Goal: Find specific page/section: Find specific page/section

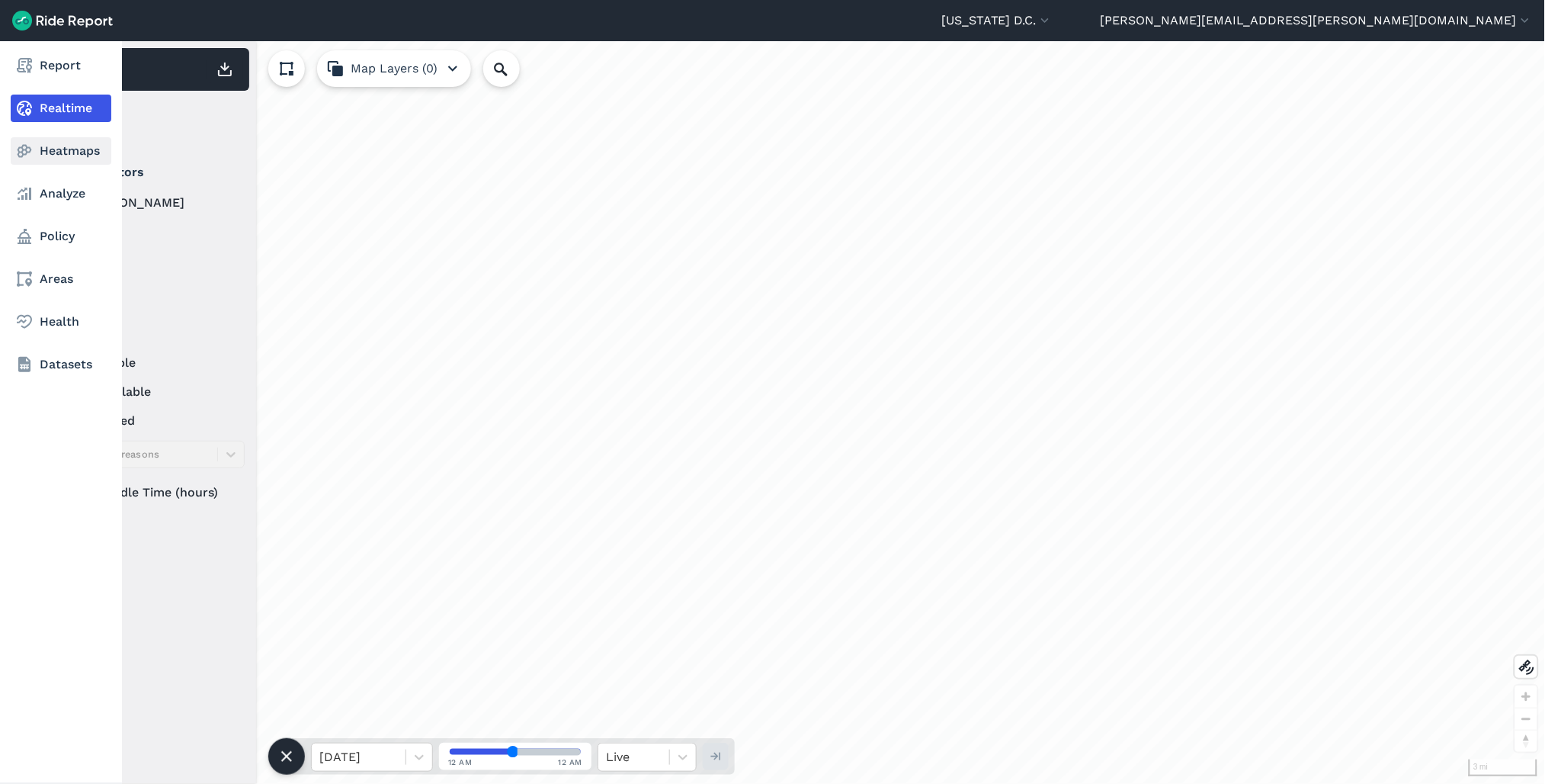
click at [52, 158] on link "Heatmaps" at bounding box center [61, 151] width 101 height 28
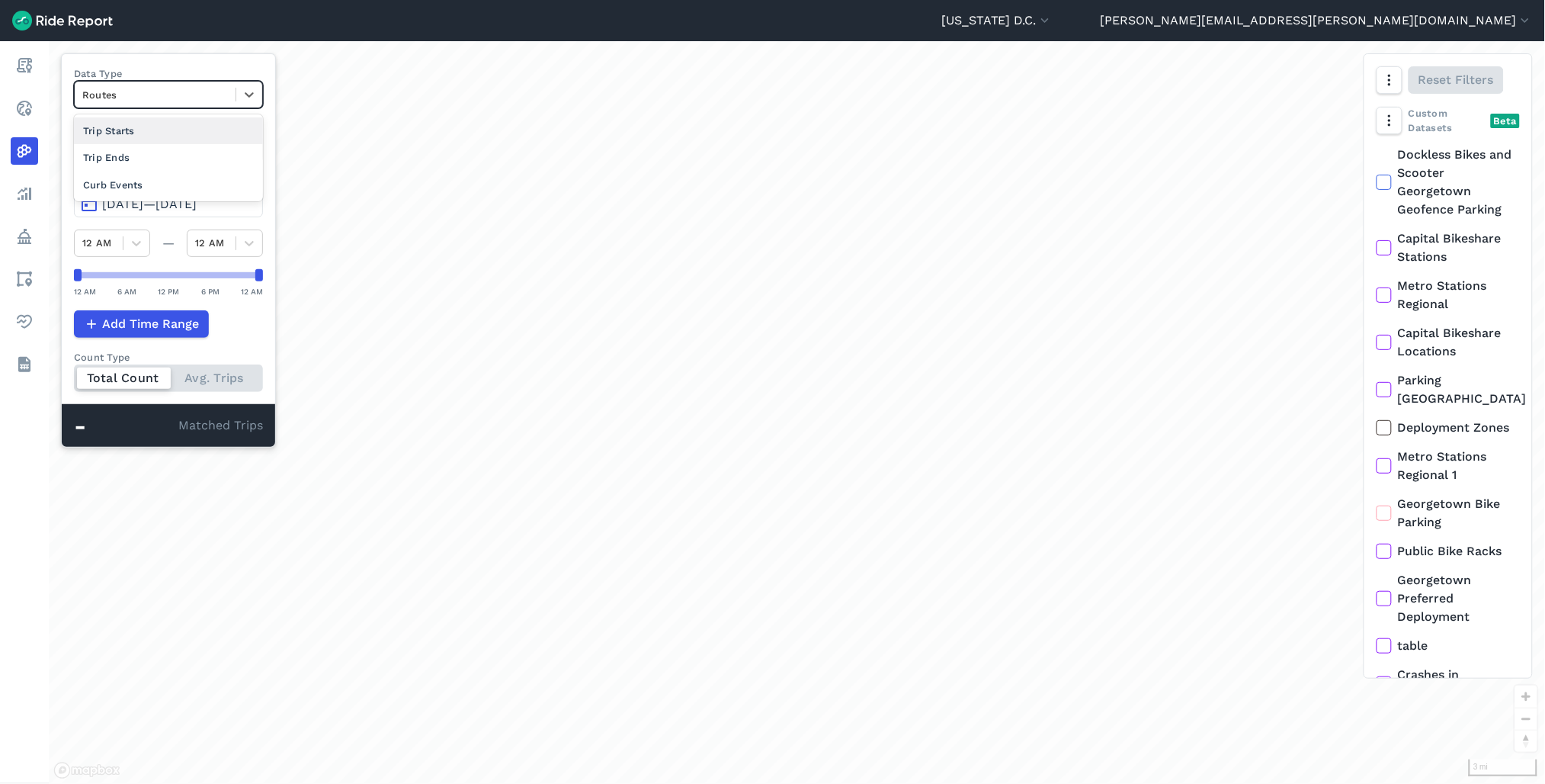
click at [184, 94] on div at bounding box center [155, 94] width 146 height 18
click at [179, 186] on div "Curb Events" at bounding box center [168, 185] width 189 height 27
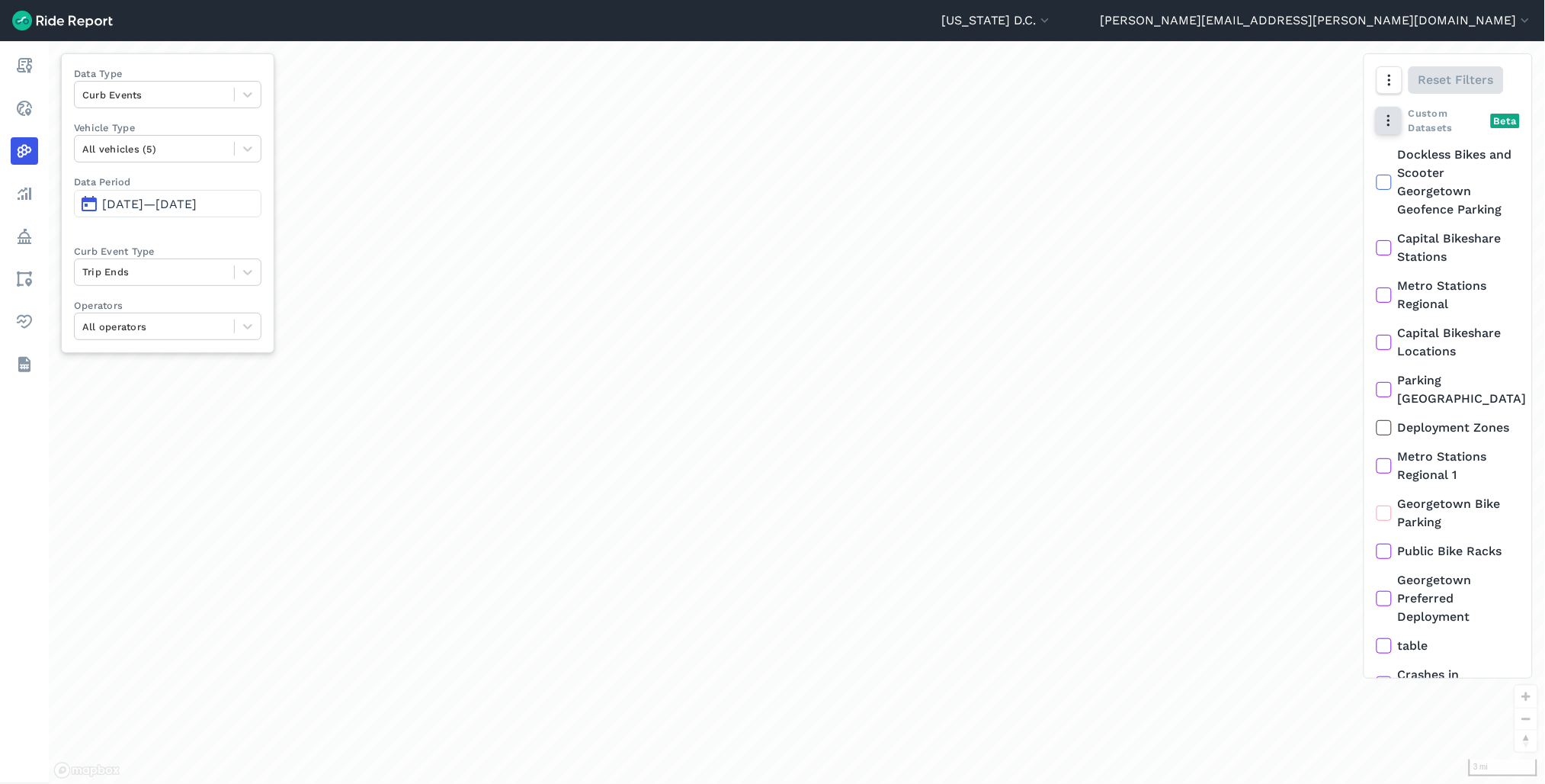
click at [1384, 126] on icon "button" at bounding box center [1389, 120] width 16 height 16
click at [1419, 219] on label "Heatmap" at bounding box center [1431, 215] width 91 height 32
click at [1386, 157] on input "Heatmap" at bounding box center [1386, 151] width 0 height 10
click at [193, 204] on span "Jun 5, 2025—Sep 3, 2025" at bounding box center [150, 204] width 94 height 15
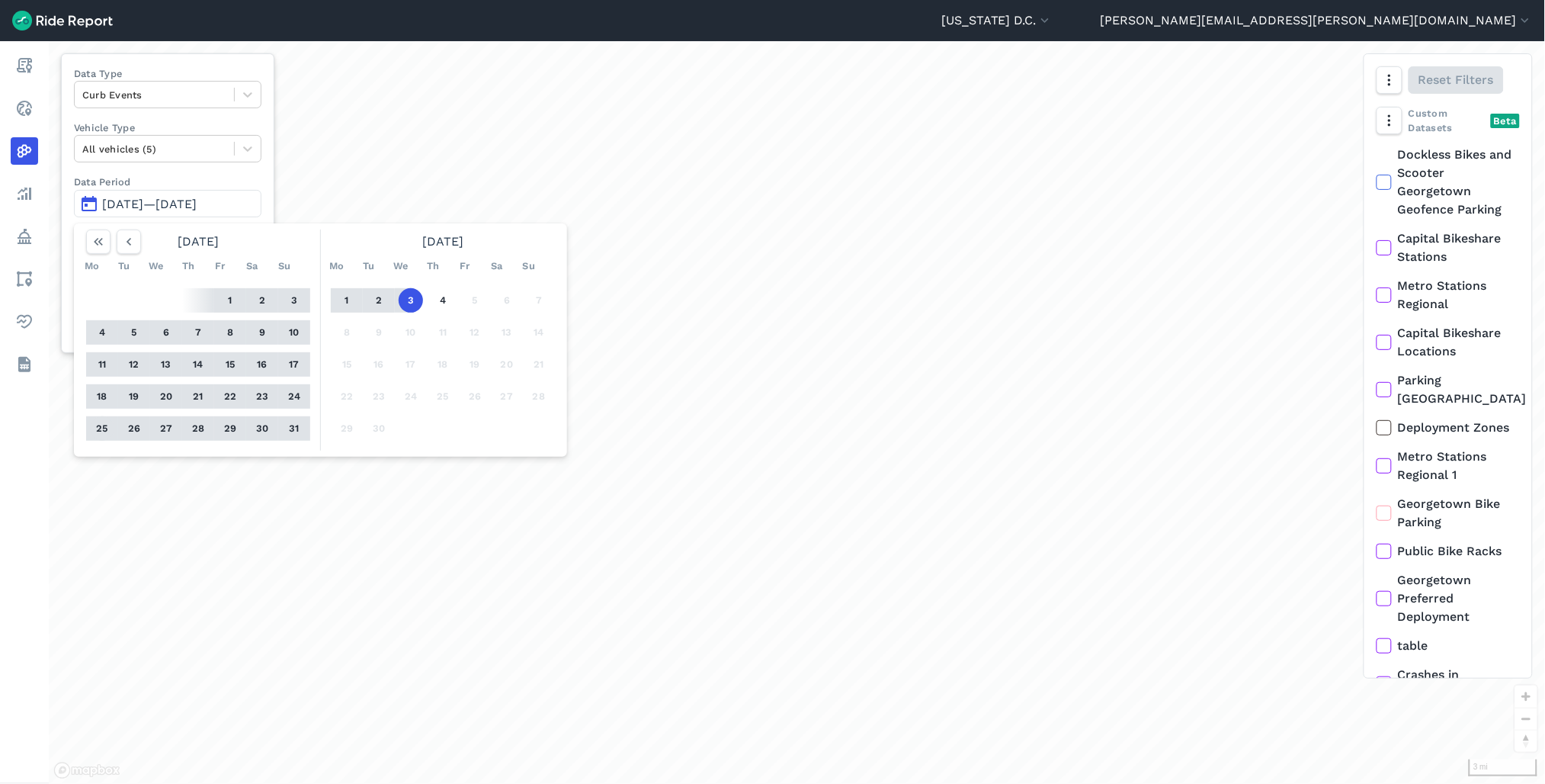
click at [99, 428] on button "25" at bounding box center [102, 428] width 24 height 24
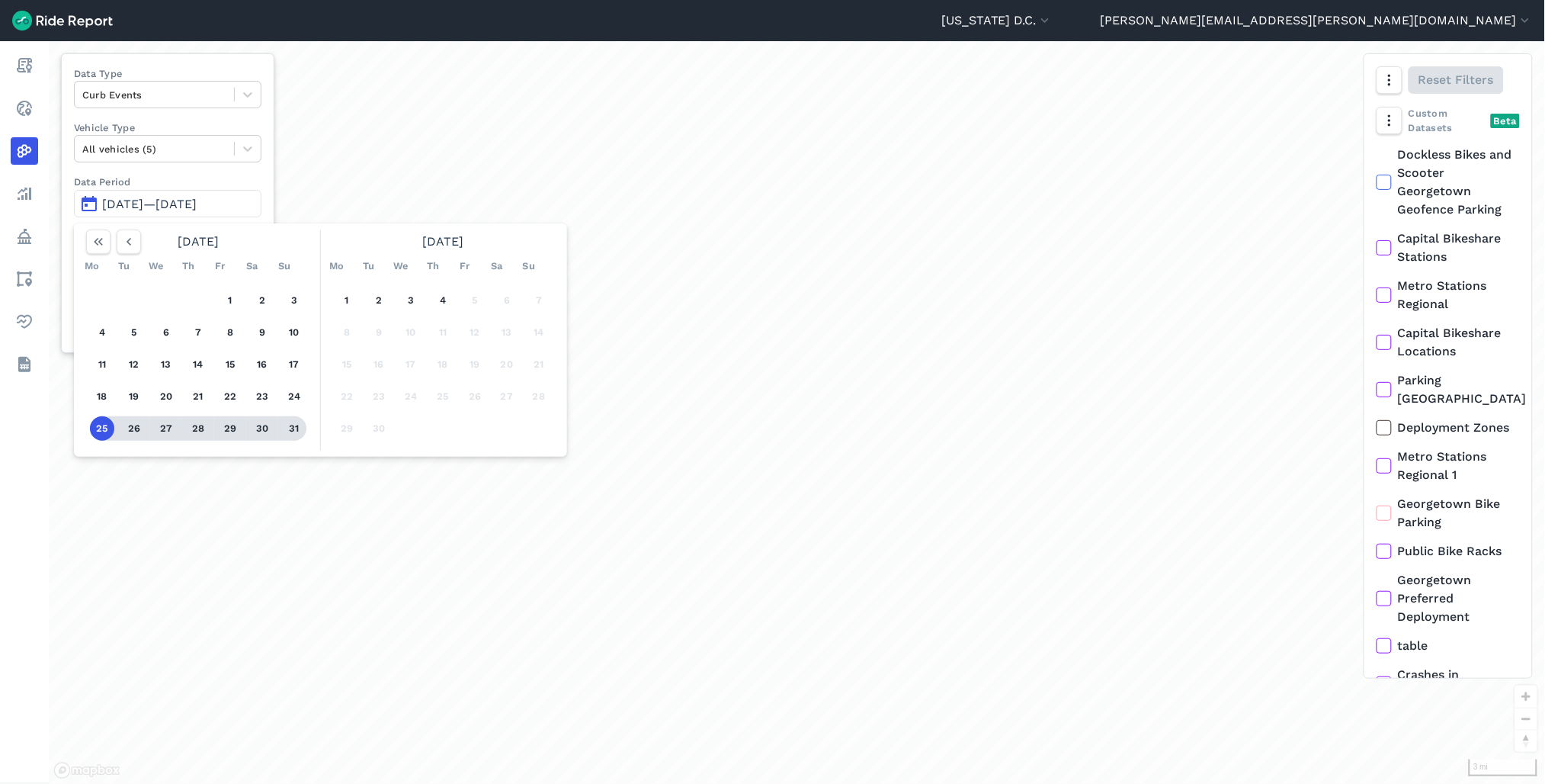
click at [291, 426] on button "31" at bounding box center [294, 428] width 24 height 24
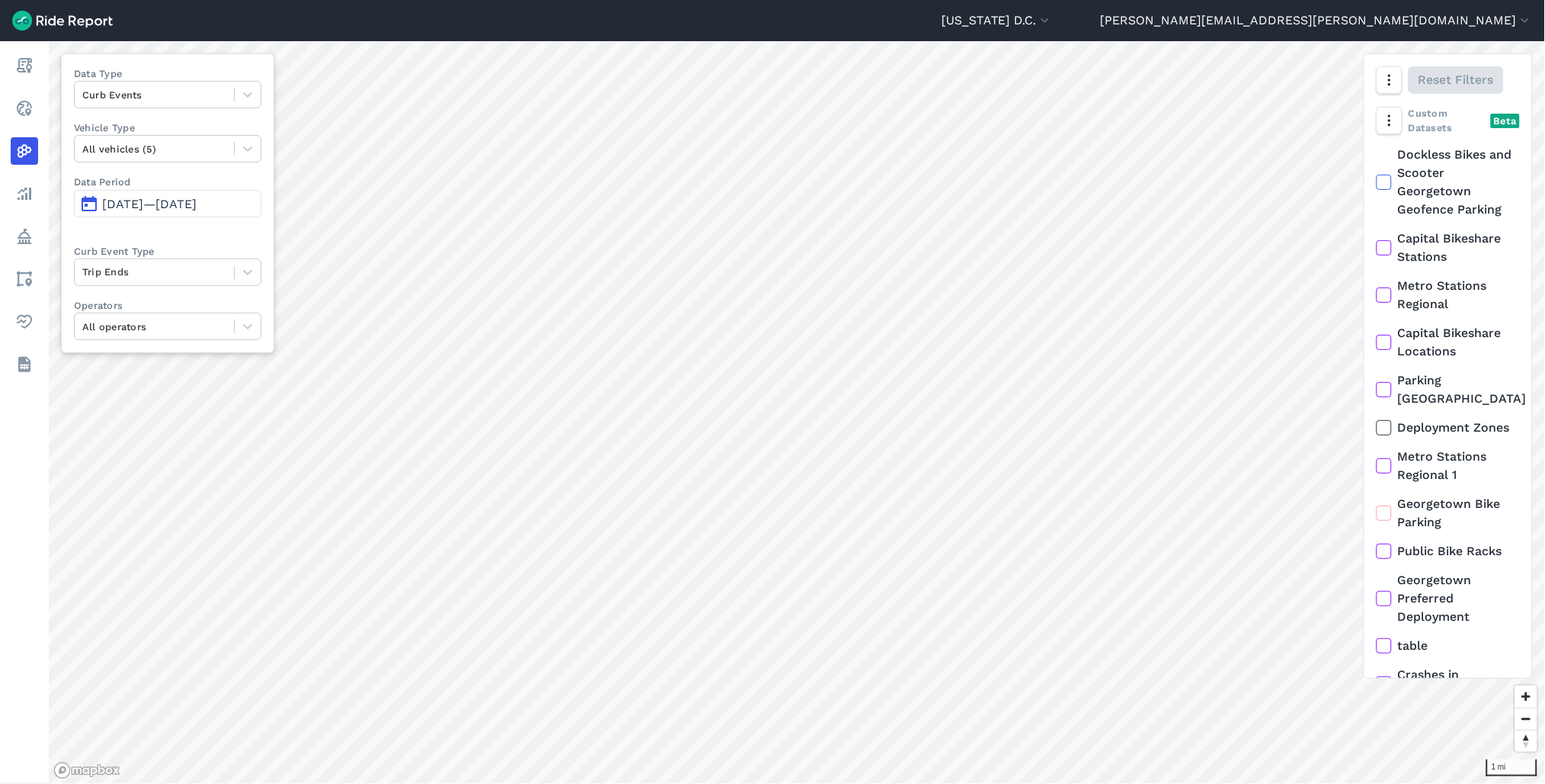
click at [1404, 125] on div "Custom Datasets Beta" at bounding box center [1448, 120] width 143 height 29
click at [1399, 125] on button "button" at bounding box center [1389, 121] width 26 height 28
click at [1428, 187] on label "Points" at bounding box center [1423, 184] width 74 height 32
click at [1386, 157] on input "Points" at bounding box center [1386, 151] width 0 height 10
click at [1412, 217] on label "Heatmap" at bounding box center [1431, 215] width 91 height 32
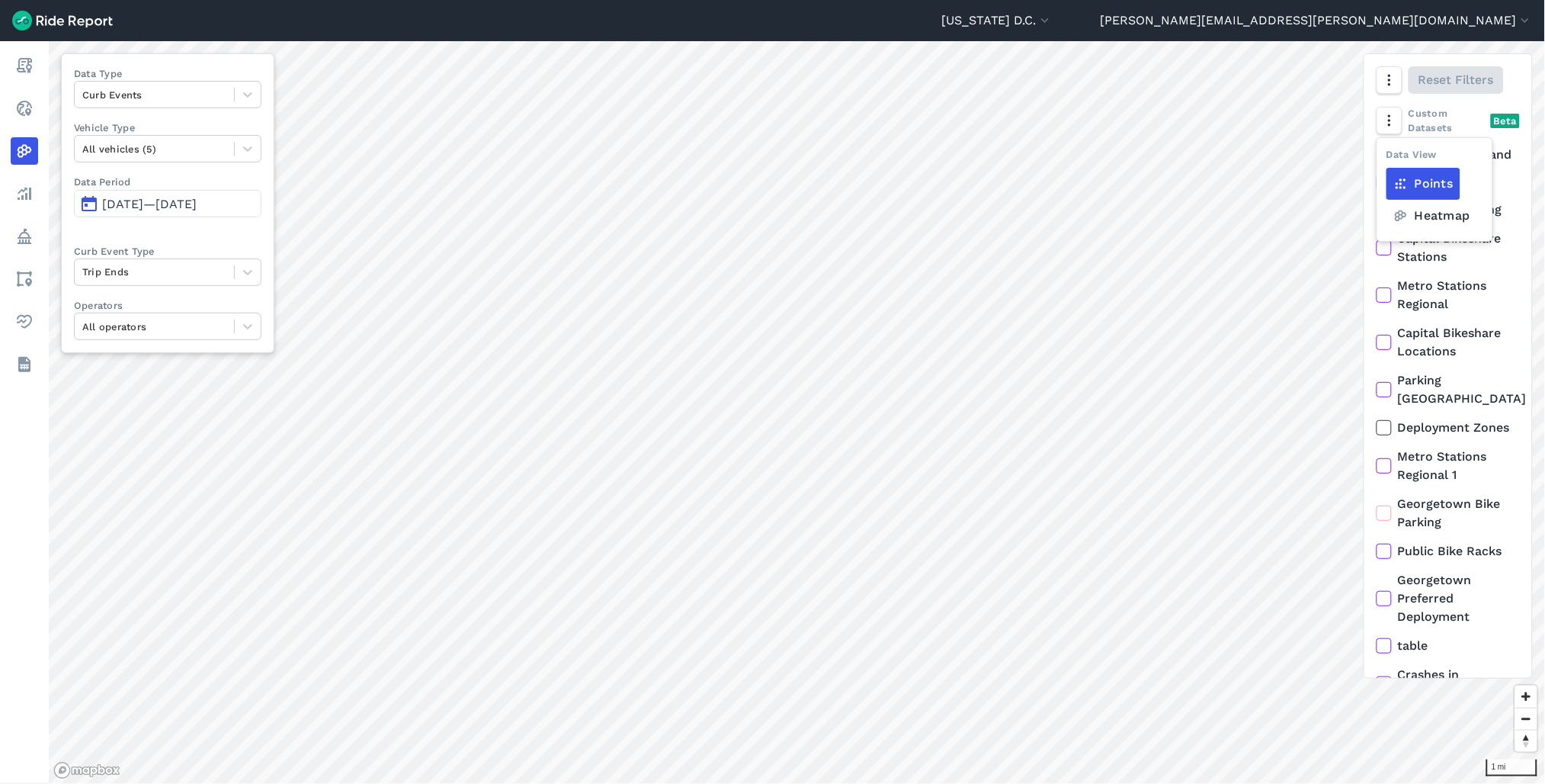
click at [1386, 157] on input "Heatmap" at bounding box center [1386, 151] width 0 height 10
click at [1392, 77] on icon "button" at bounding box center [1389, 79] width 16 height 16
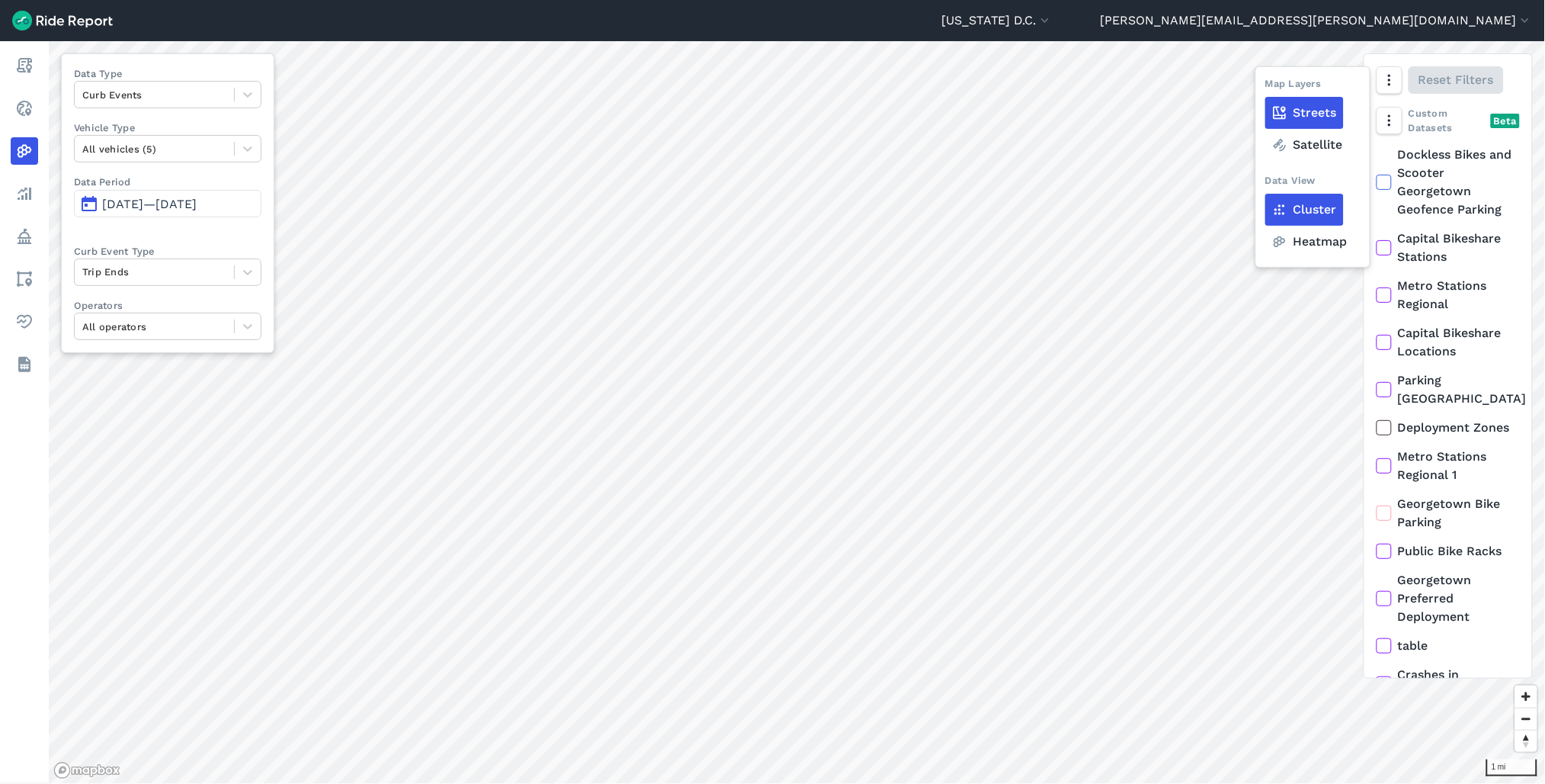
click at [1312, 244] on label "Heatmap" at bounding box center [1310, 241] width 90 height 32
click at [1265, 86] on input "Heatmap" at bounding box center [1265, 81] width 0 height 10
click at [197, 201] on span "Aug 25, 2025—Aug 31, 2025" at bounding box center [150, 204] width 94 height 15
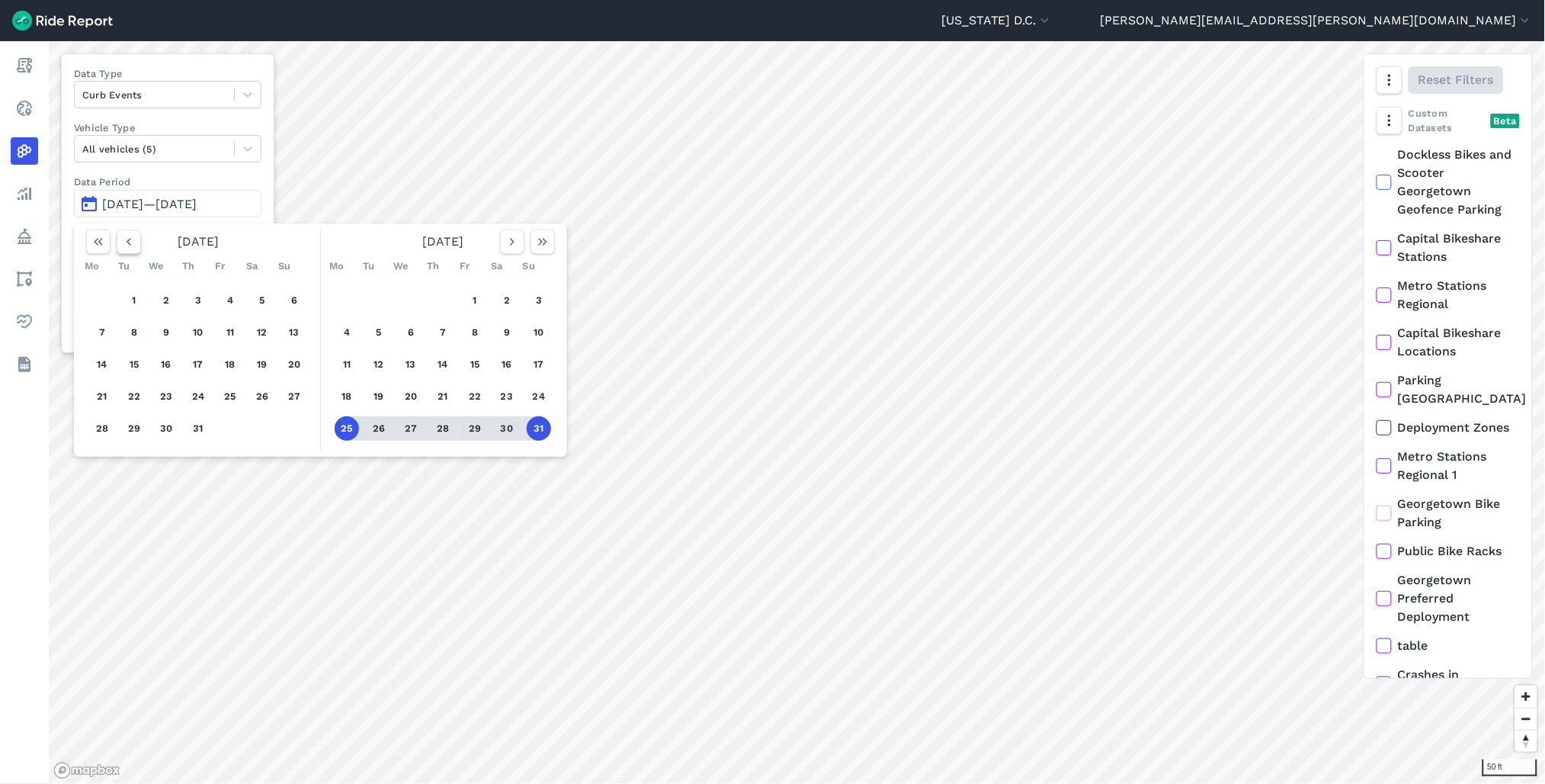
click at [133, 247] on icon "button" at bounding box center [128, 241] width 16 height 16
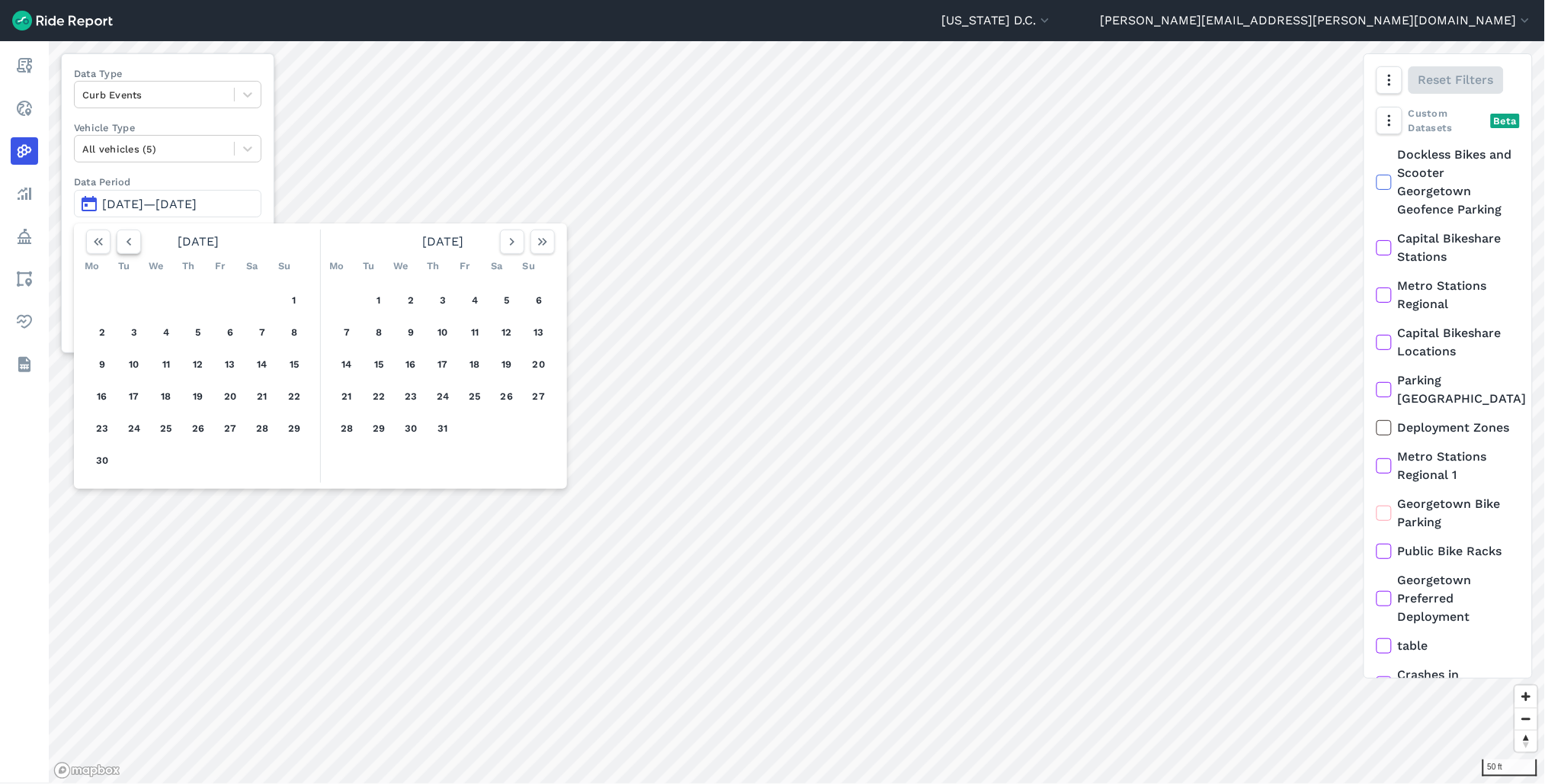
click at [133, 247] on icon "button" at bounding box center [128, 241] width 16 height 16
click at [127, 247] on icon "button" at bounding box center [128, 241] width 16 height 16
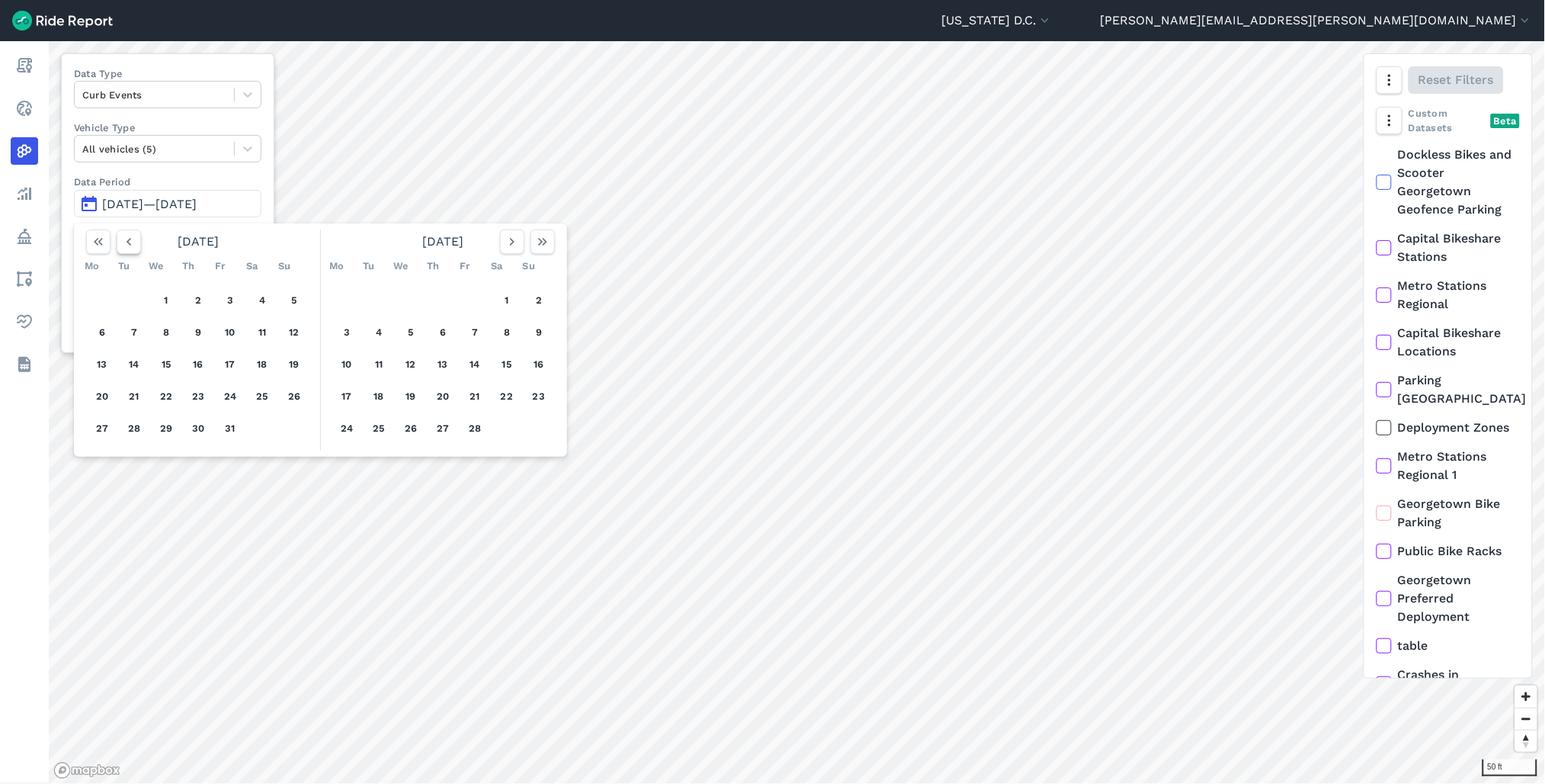
click at [128, 242] on use "button" at bounding box center [128, 242] width 5 height 7
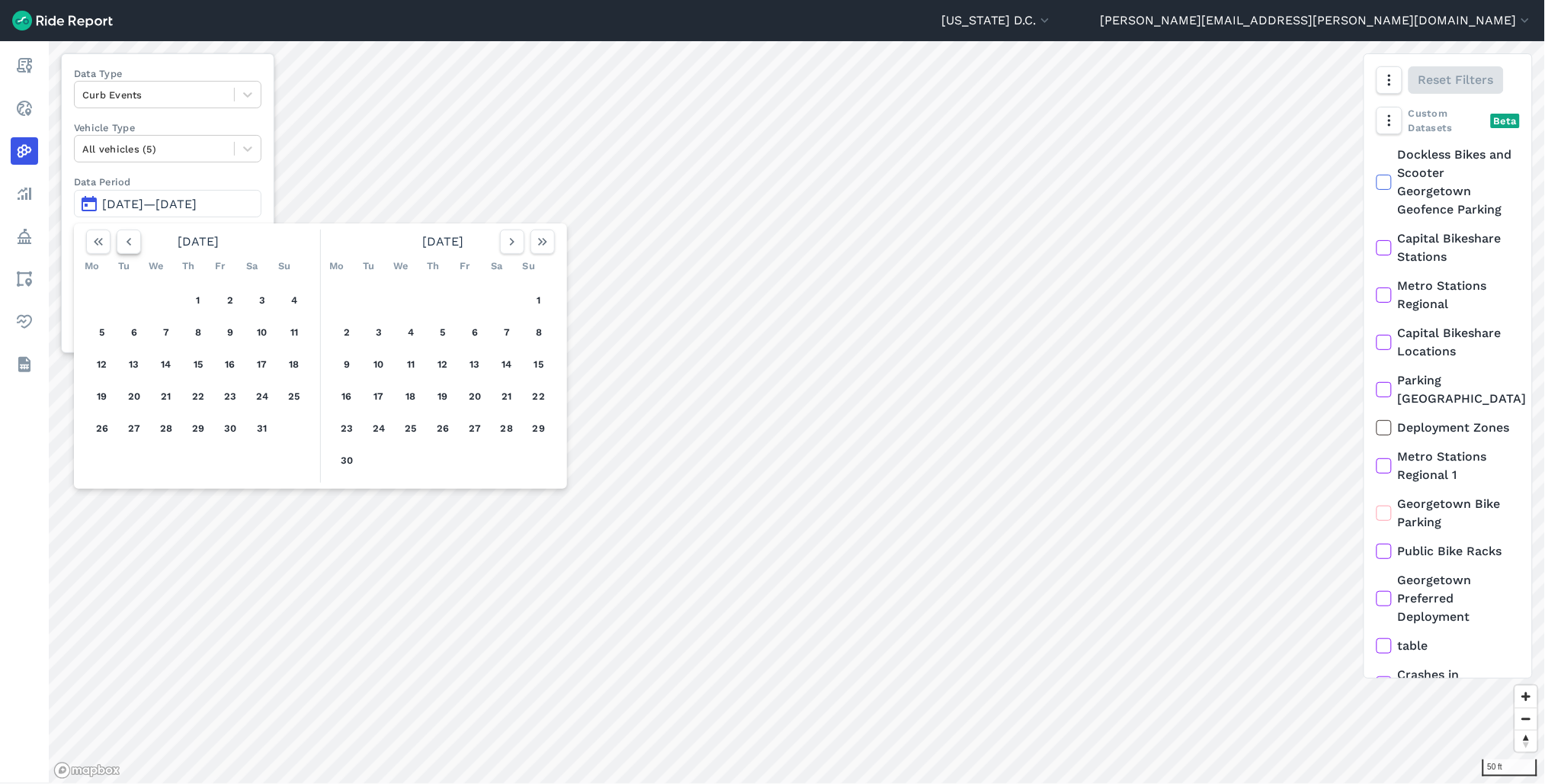
click at [128, 242] on use "button" at bounding box center [128, 242] width 5 height 7
click at [344, 366] on button "15" at bounding box center [346, 364] width 24 height 24
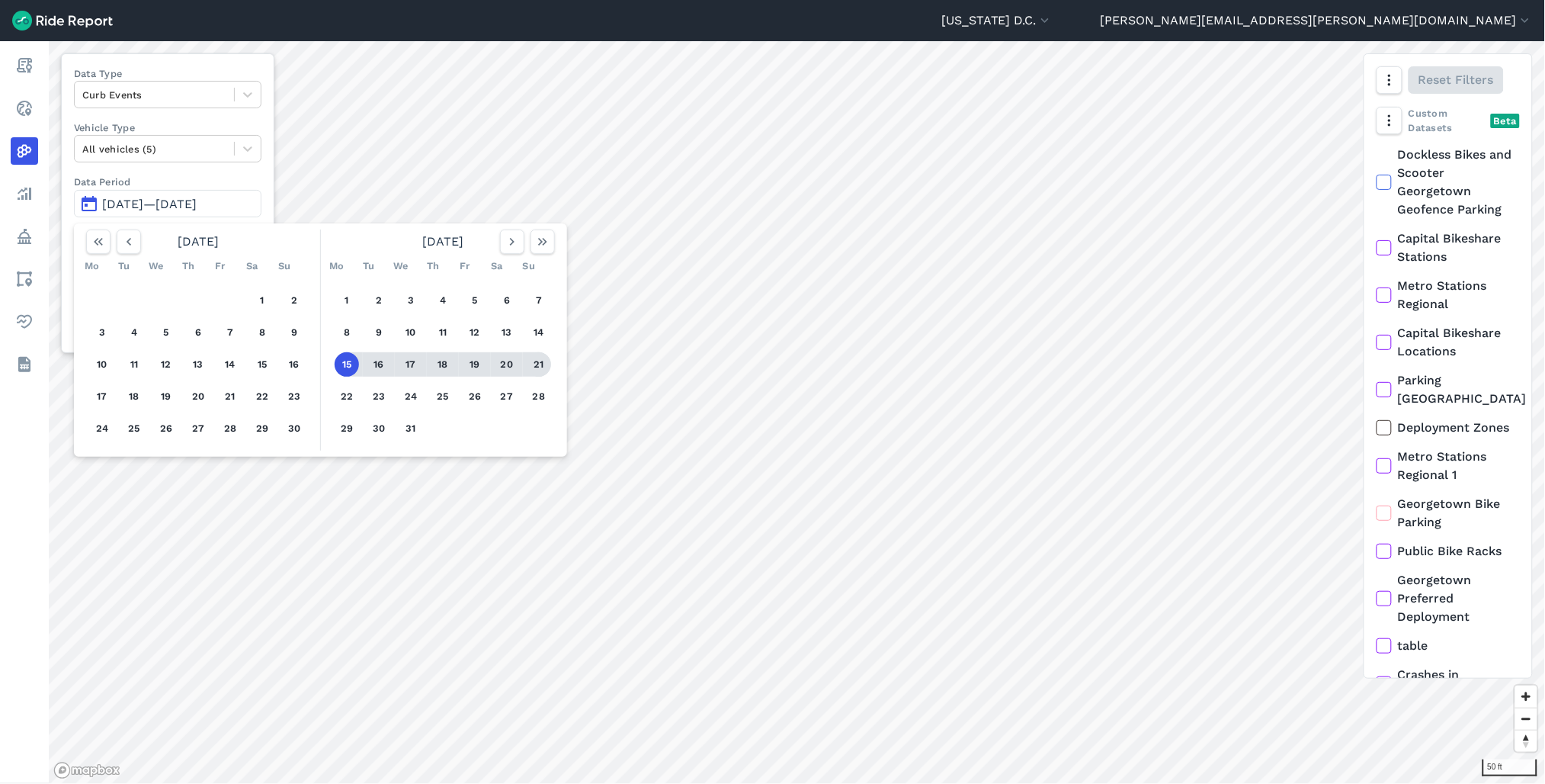
click at [535, 366] on button "21" at bounding box center [538, 364] width 24 height 24
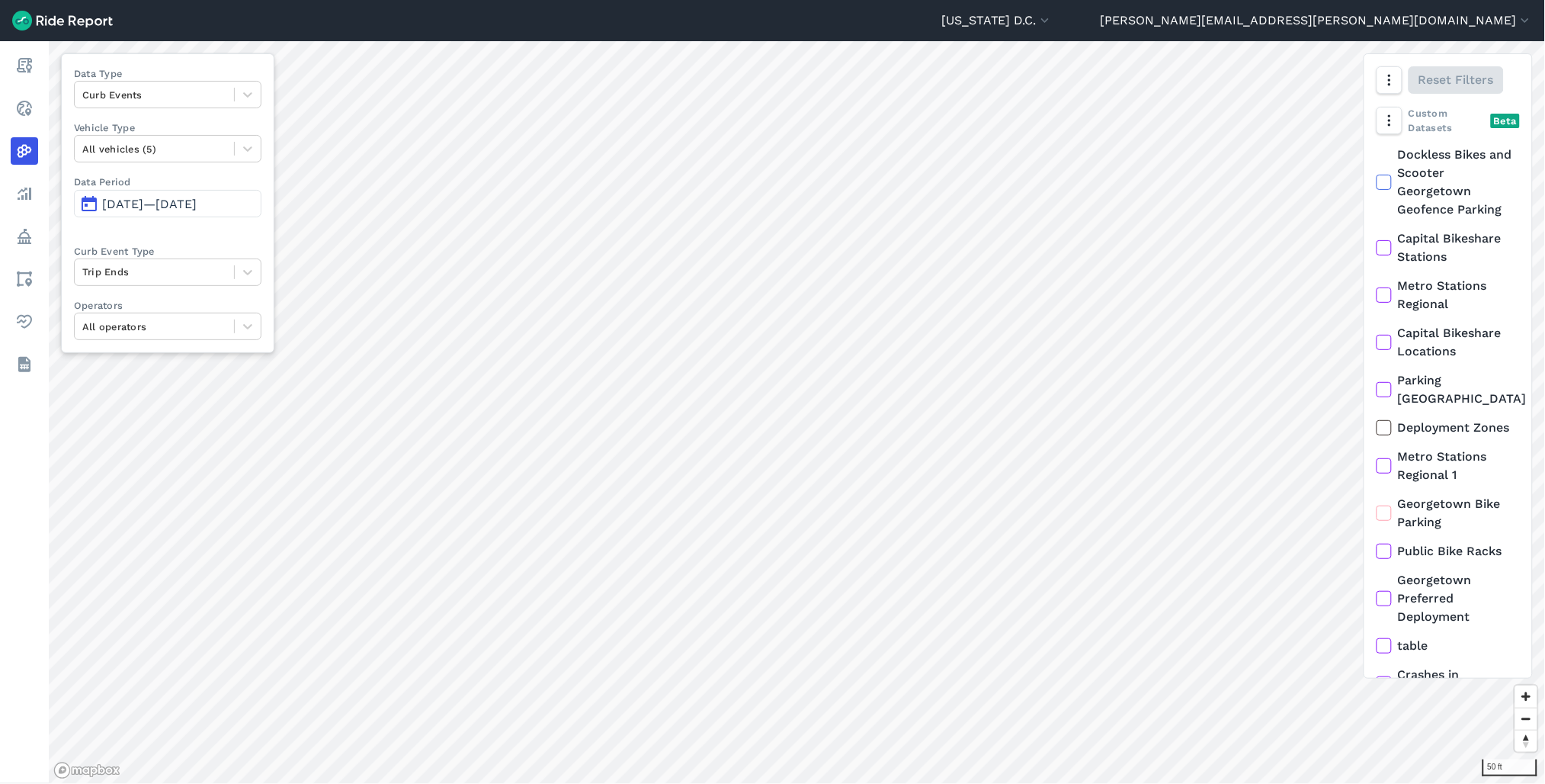
click at [197, 203] on span "Jul 15, 2024—Jul 21, 2024" at bounding box center [150, 204] width 94 height 15
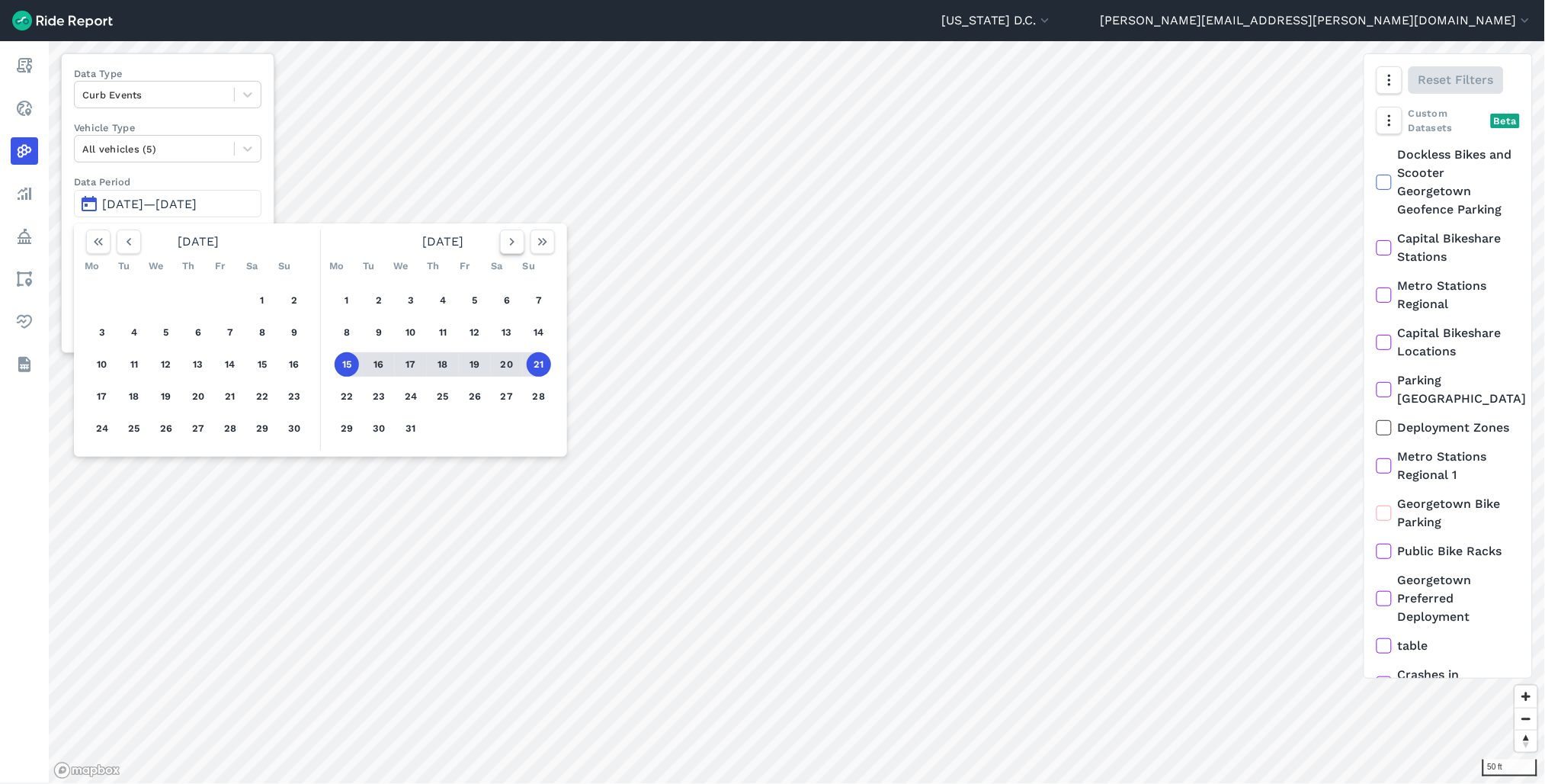
click at [513, 240] on icon "button" at bounding box center [512, 241] width 16 height 16
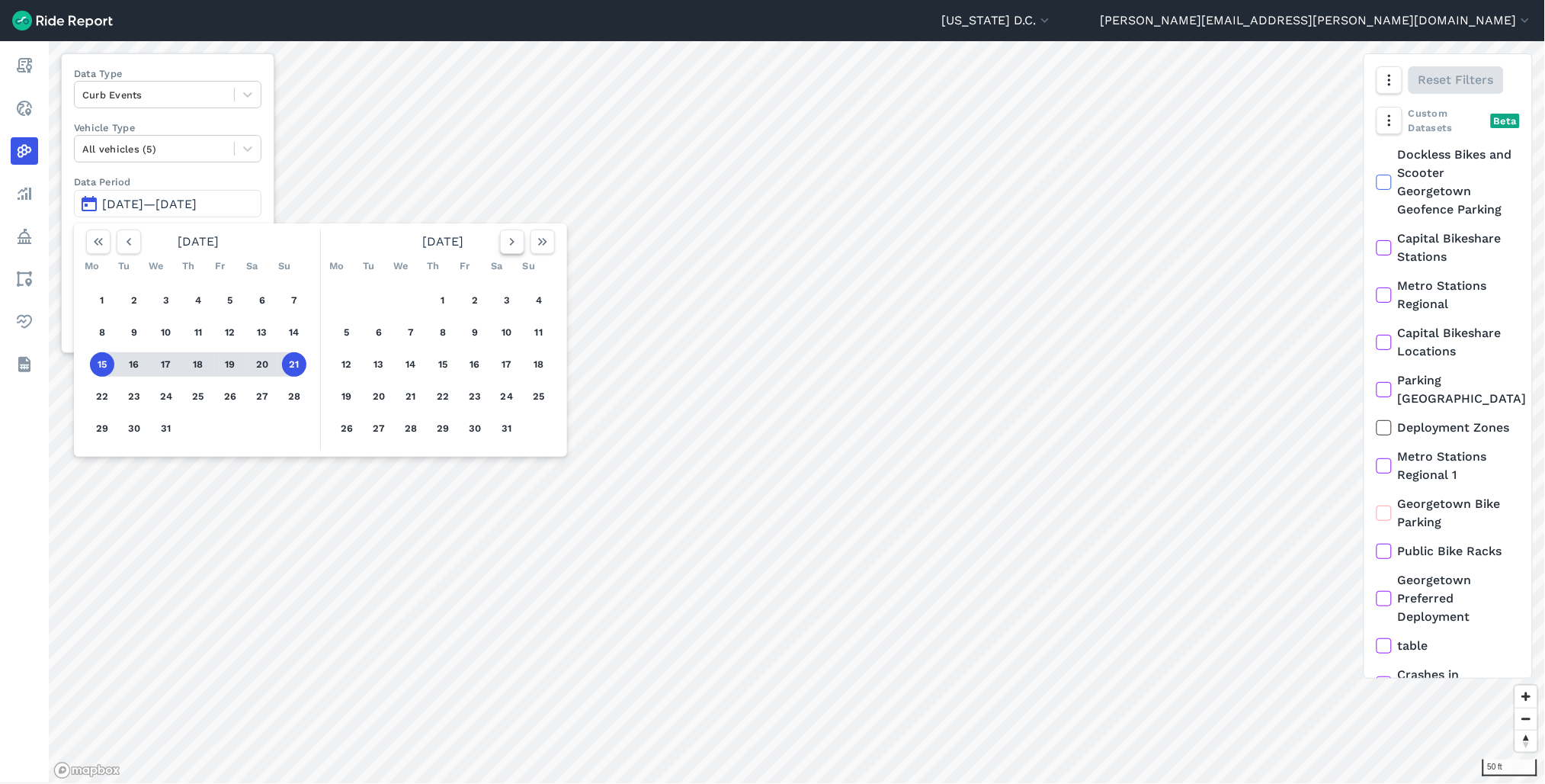
click at [513, 240] on icon "button" at bounding box center [512, 241] width 16 height 16
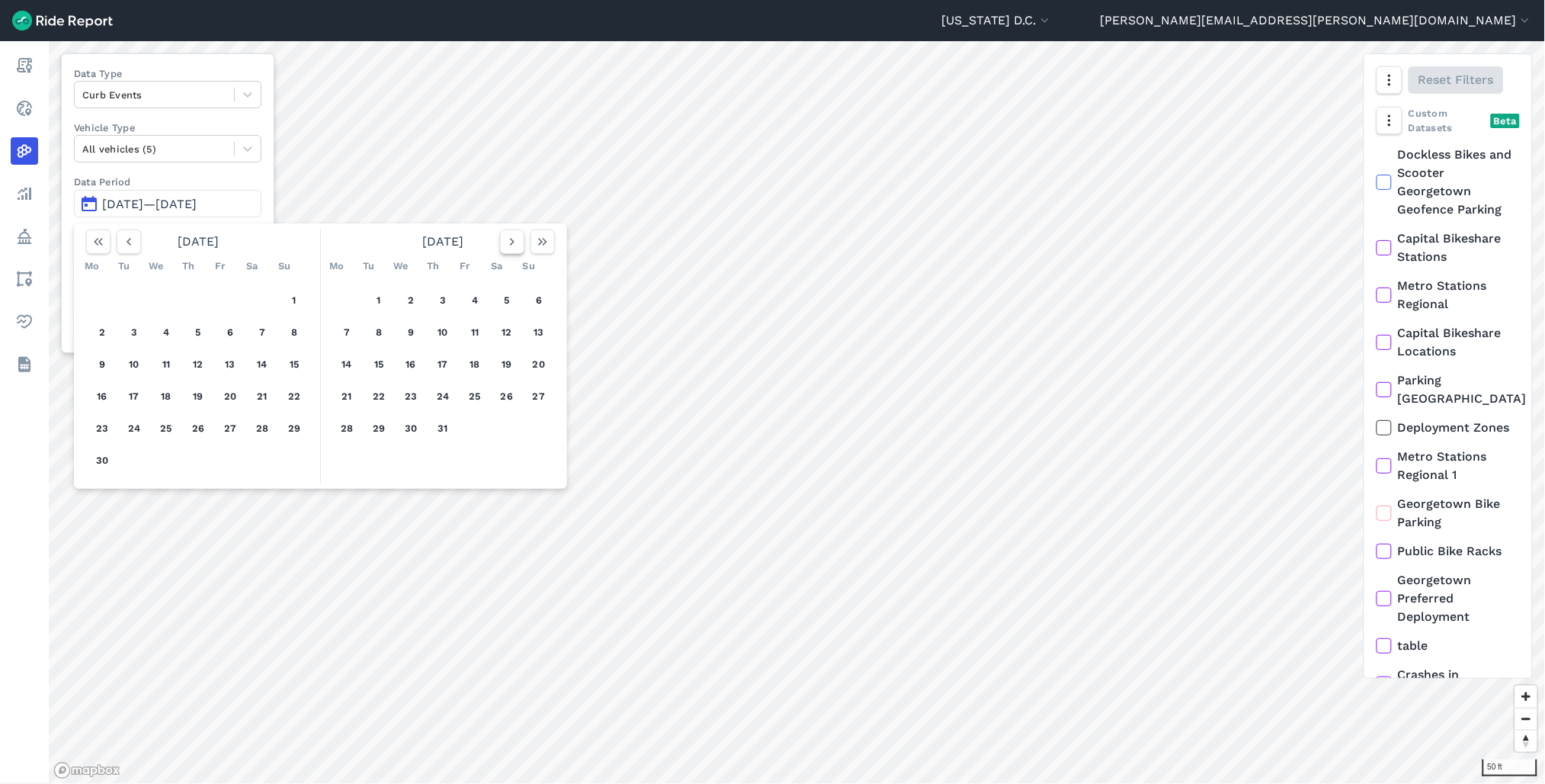
click at [513, 240] on icon "button" at bounding box center [512, 241] width 16 height 16
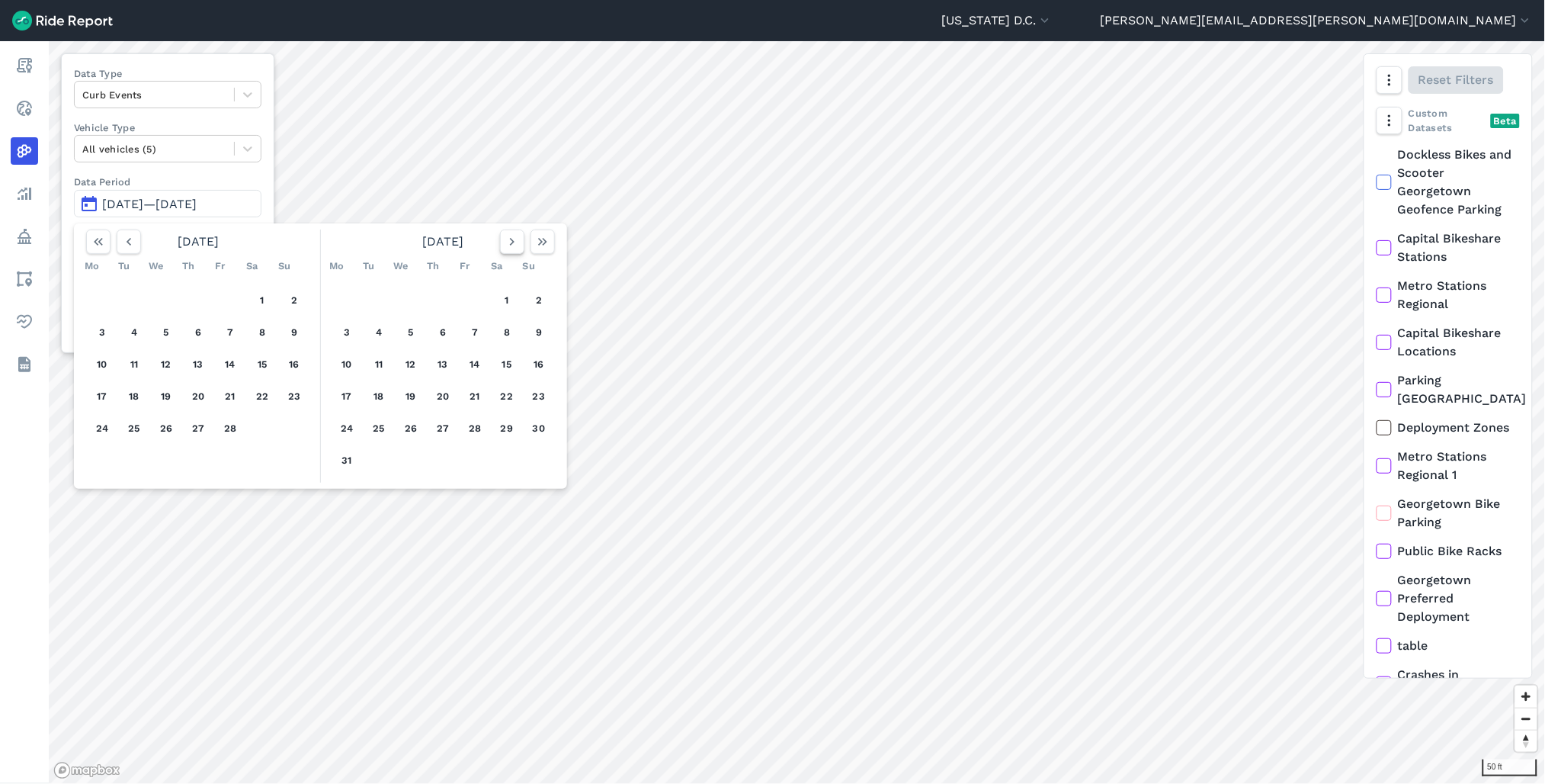
click at [513, 240] on icon "button" at bounding box center [512, 241] width 16 height 16
click at [372, 368] on button "15" at bounding box center [379, 364] width 24 height 24
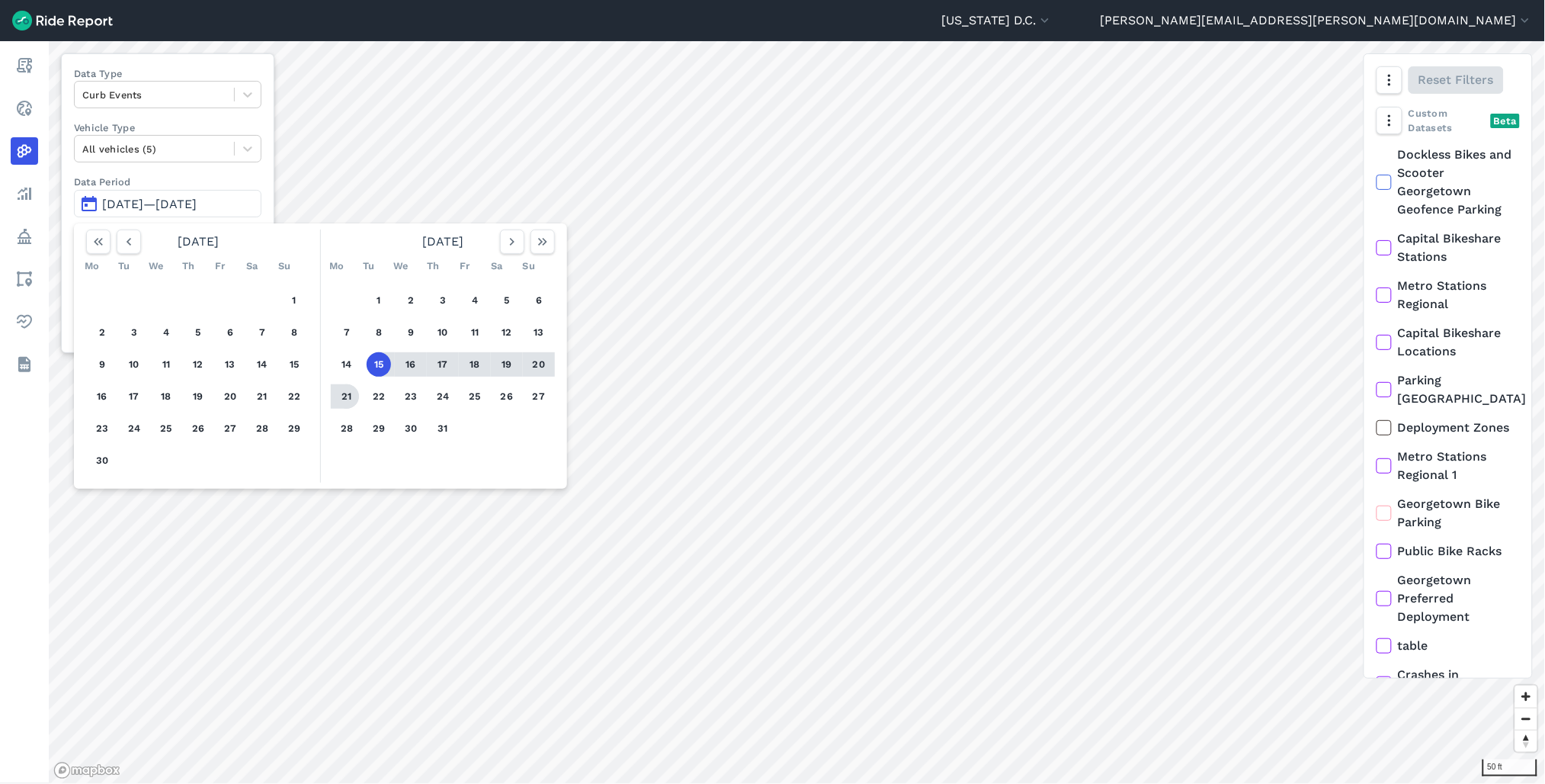
click at [345, 399] on button "21" at bounding box center [346, 396] width 24 height 24
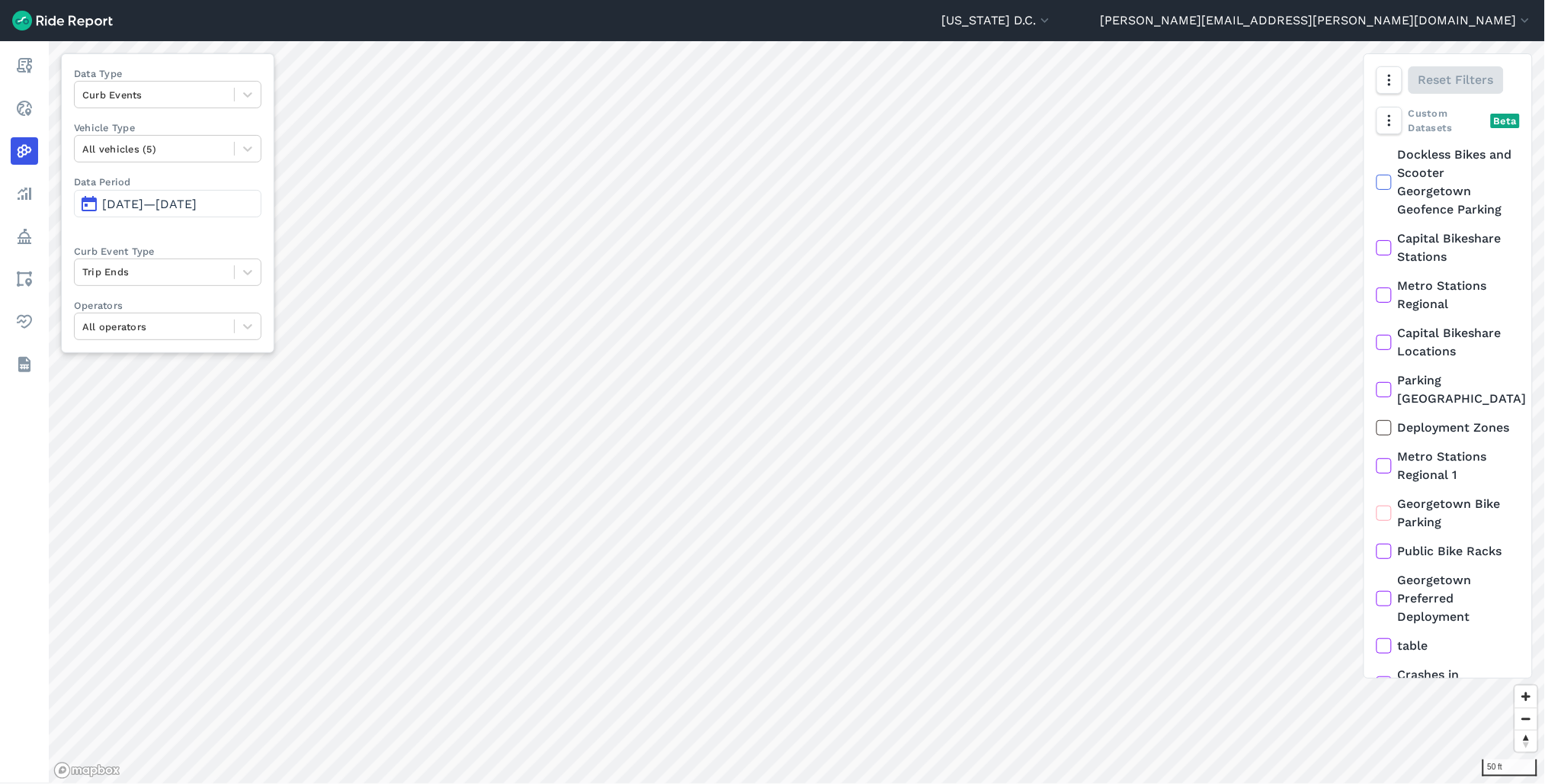
click at [187, 206] on span "Jul 15, 2025—Jul 21, 2025" at bounding box center [150, 204] width 94 height 15
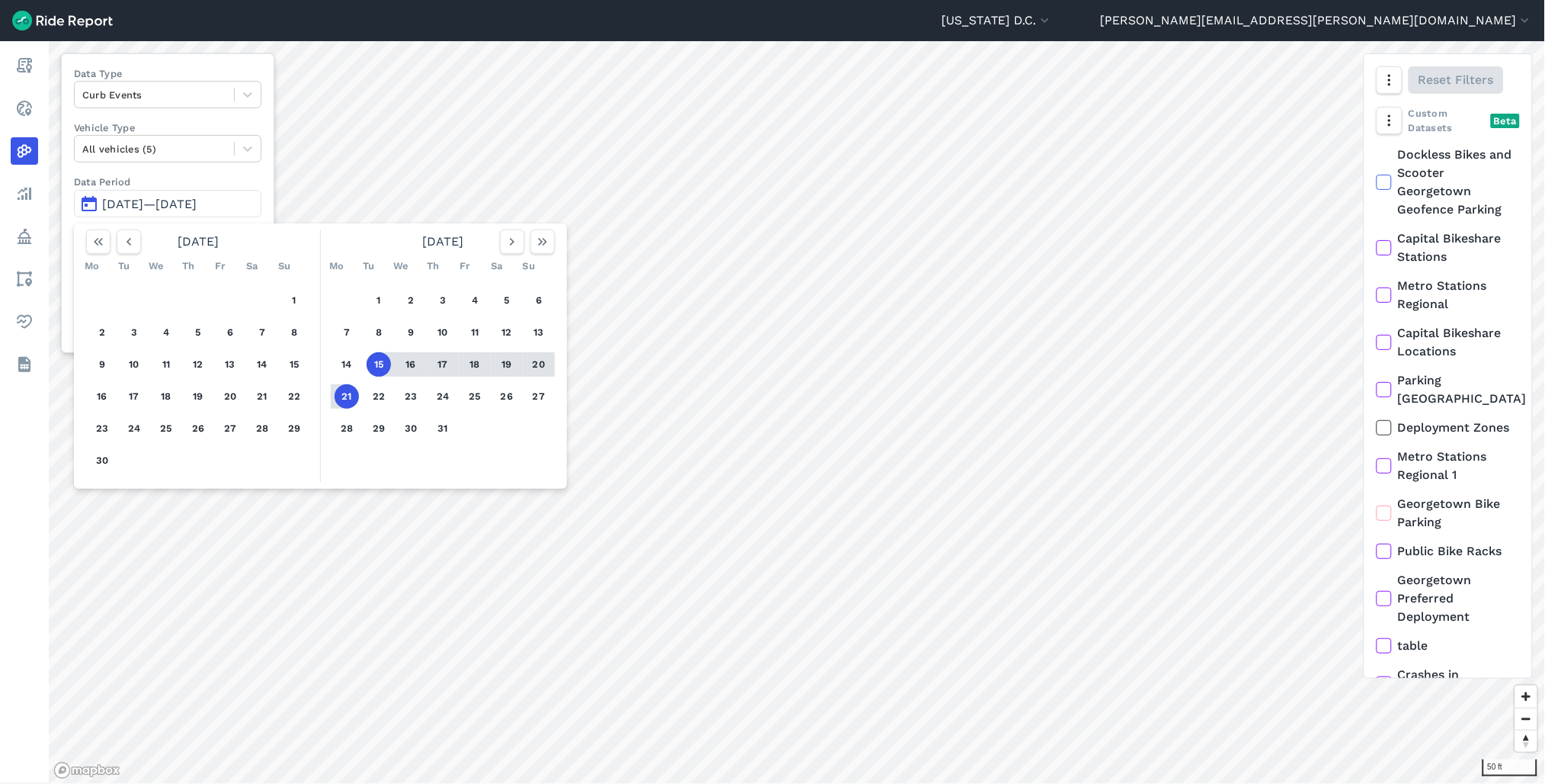
click at [382, 360] on button "15" at bounding box center [379, 364] width 24 height 24
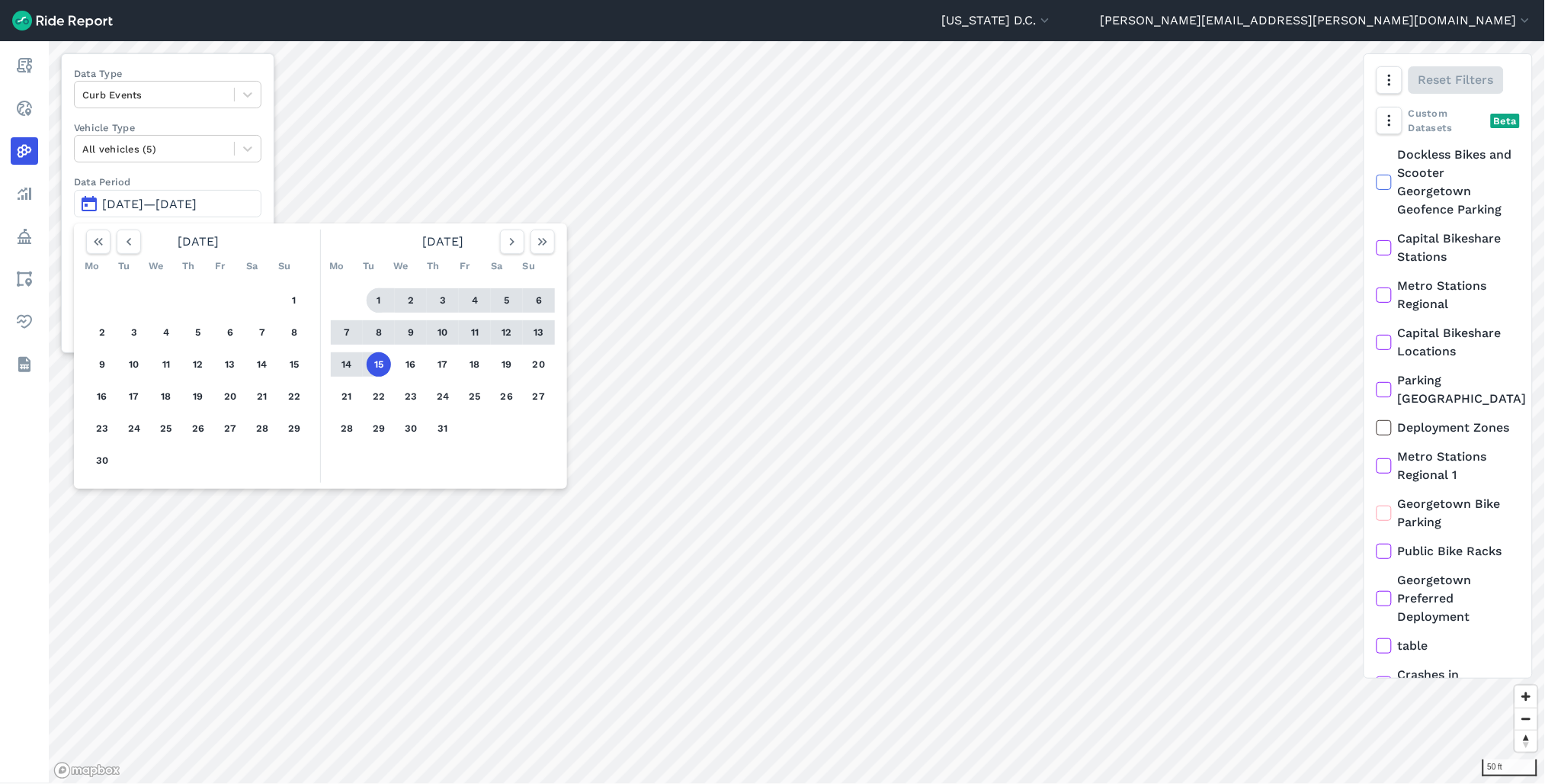
click at [382, 297] on button "1" at bounding box center [379, 300] width 24 height 24
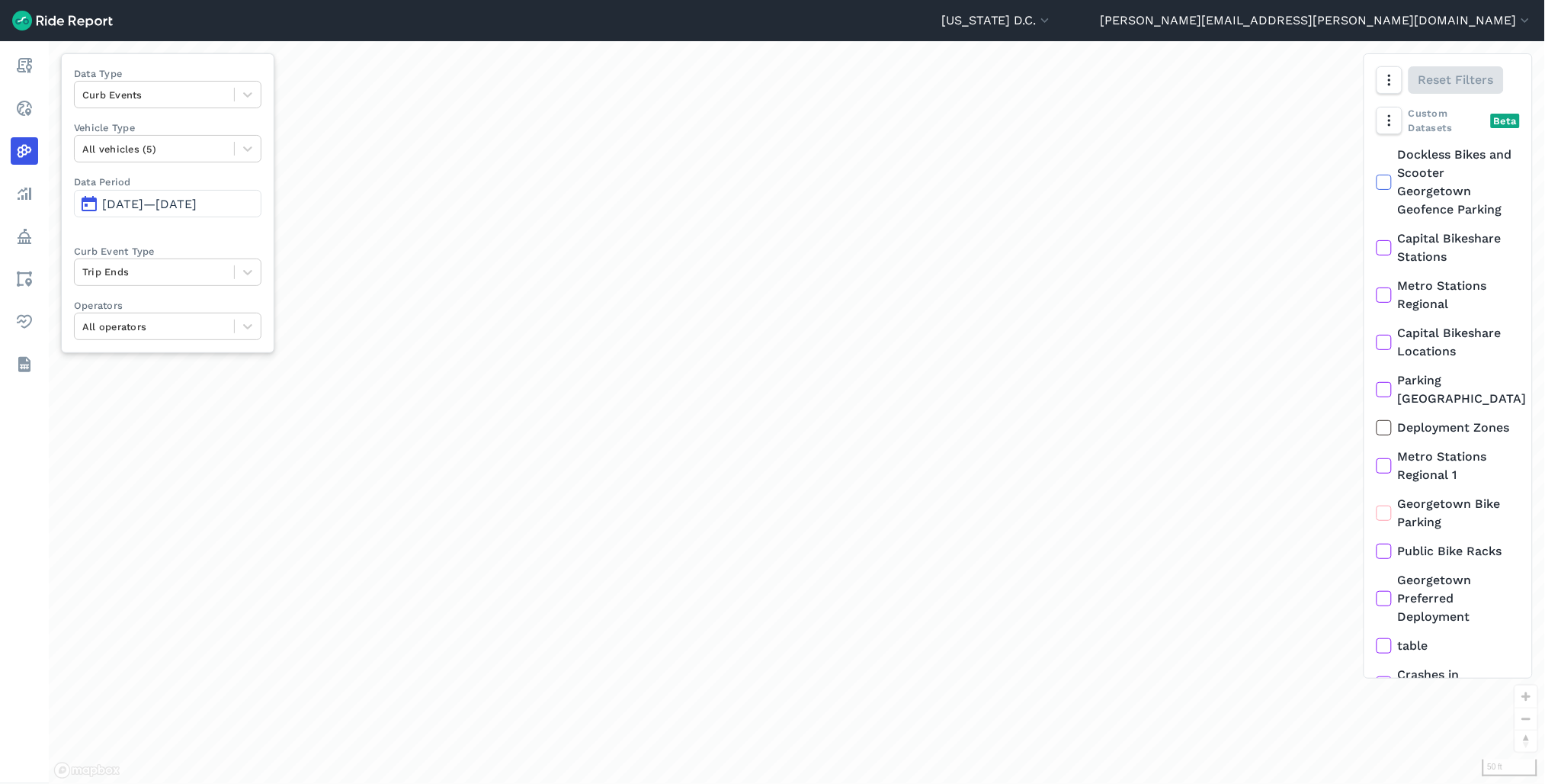
click at [183, 208] on span "Jul 1, 2025—Jul 15, 2025" at bounding box center [150, 204] width 94 height 15
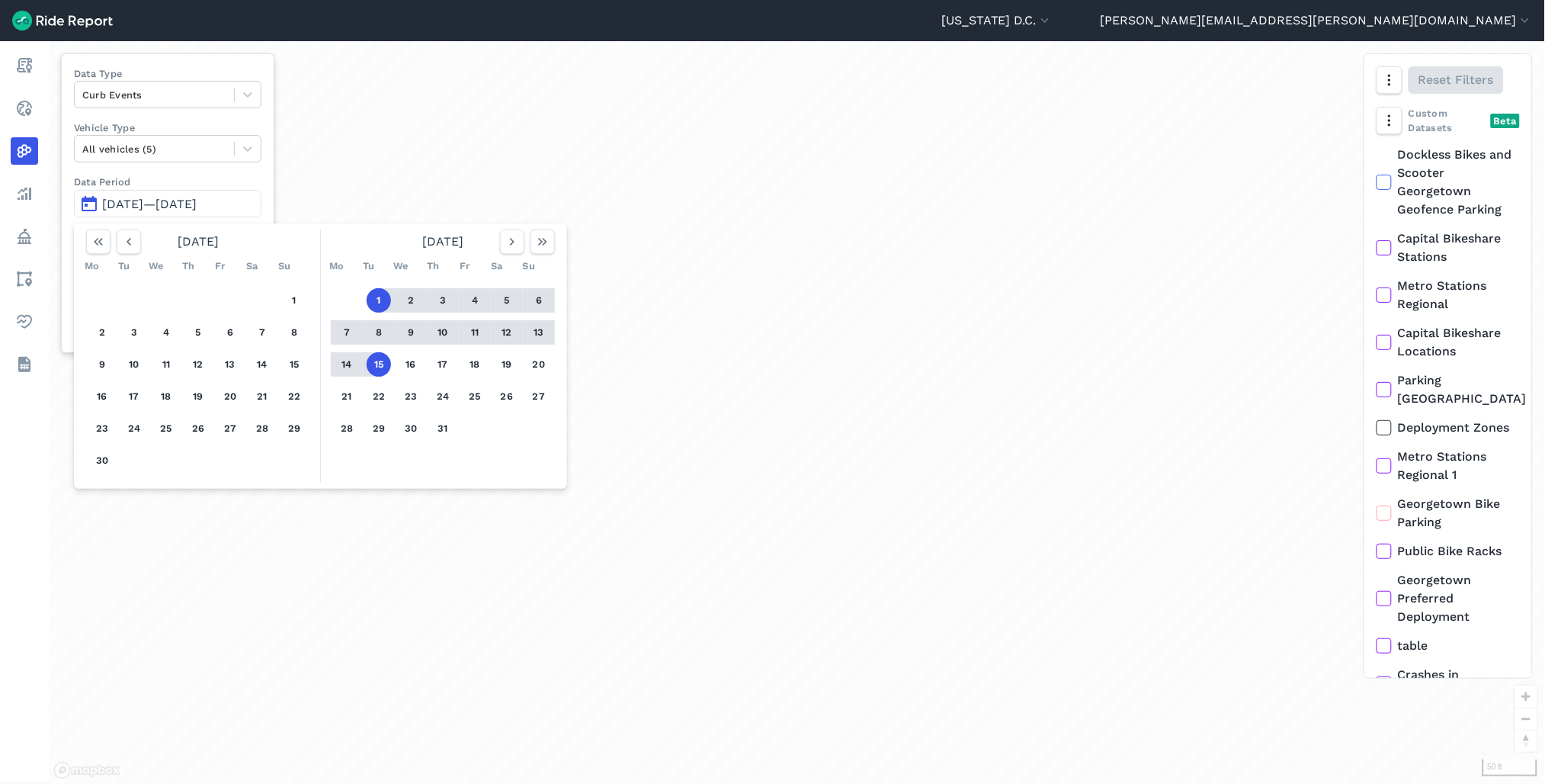
click at [378, 301] on button "1" at bounding box center [379, 300] width 24 height 24
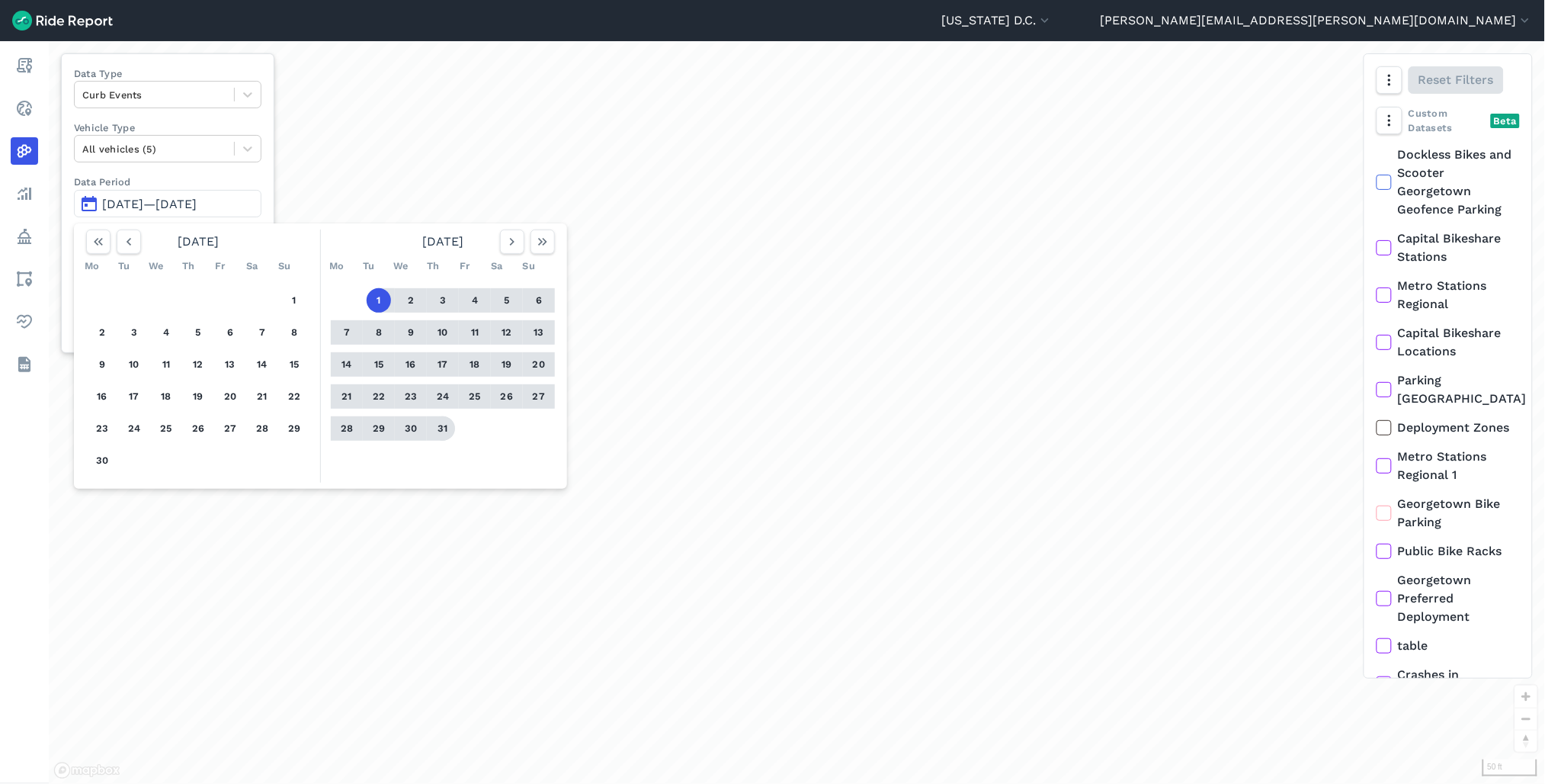
click at [445, 429] on button "31" at bounding box center [442, 428] width 24 height 24
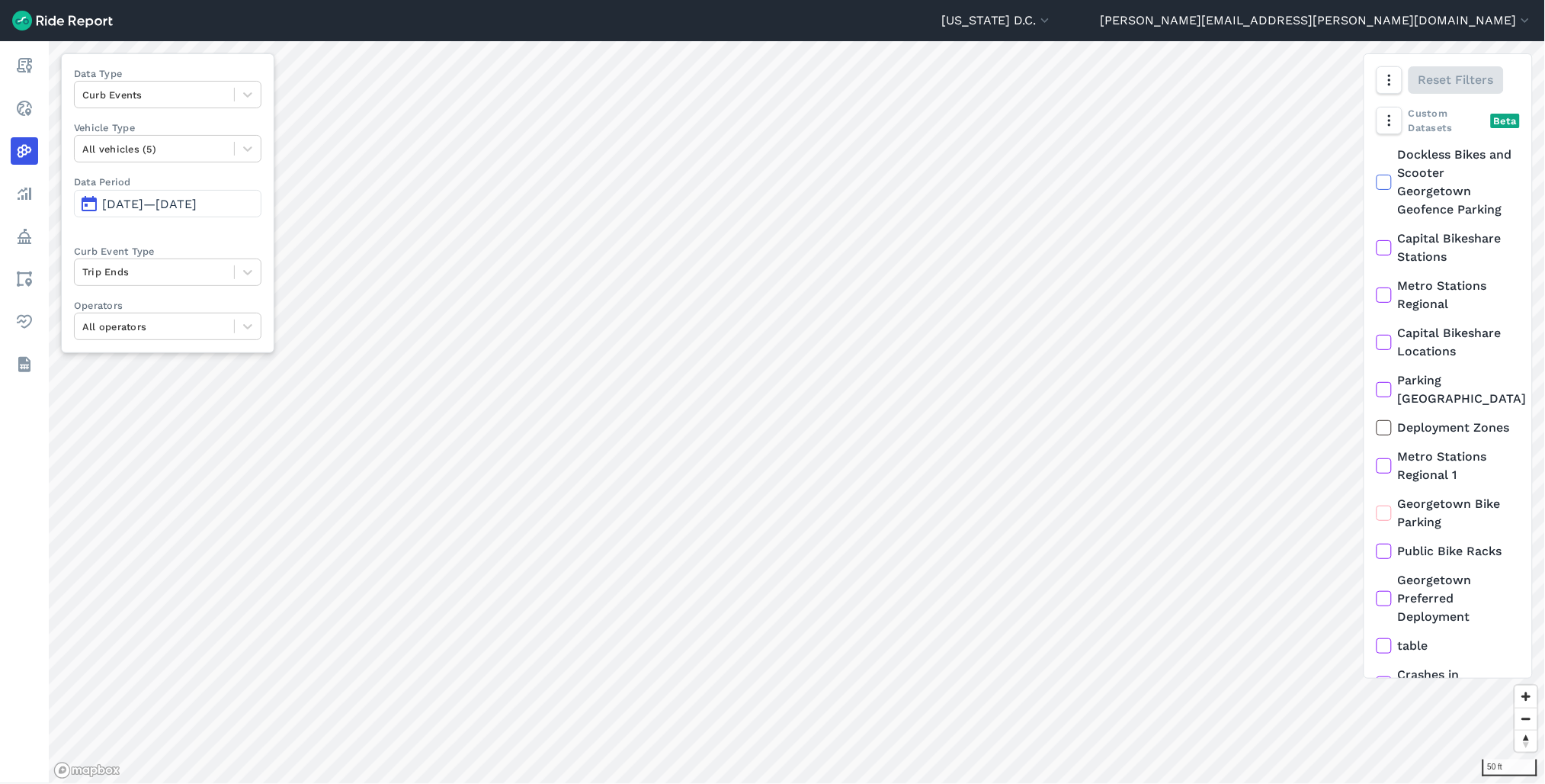
click at [151, 201] on span "Jul 1, 2025—Jul 31, 2025" at bounding box center [150, 204] width 94 height 15
